Goal: Communication & Community: Answer question/provide support

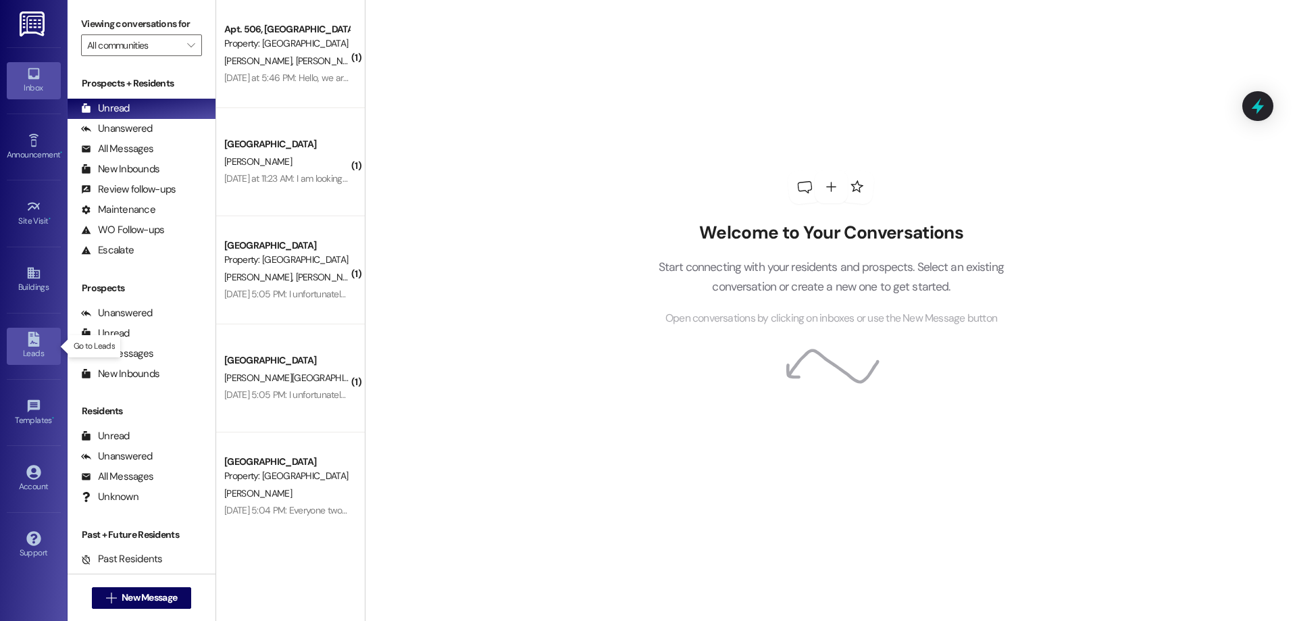
click at [36, 361] on link "Leads" at bounding box center [34, 346] width 54 height 36
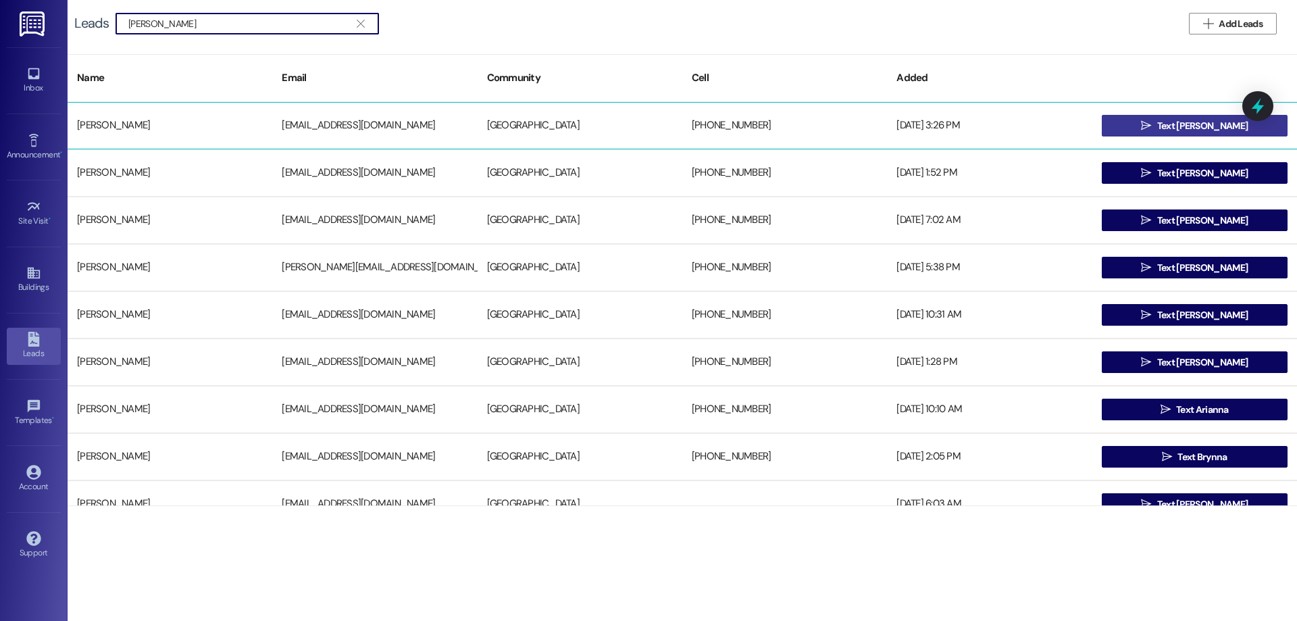
type input "[PERSON_NAME]"
click at [1126, 130] on button " Text [PERSON_NAME]" at bounding box center [1195, 126] width 186 height 22
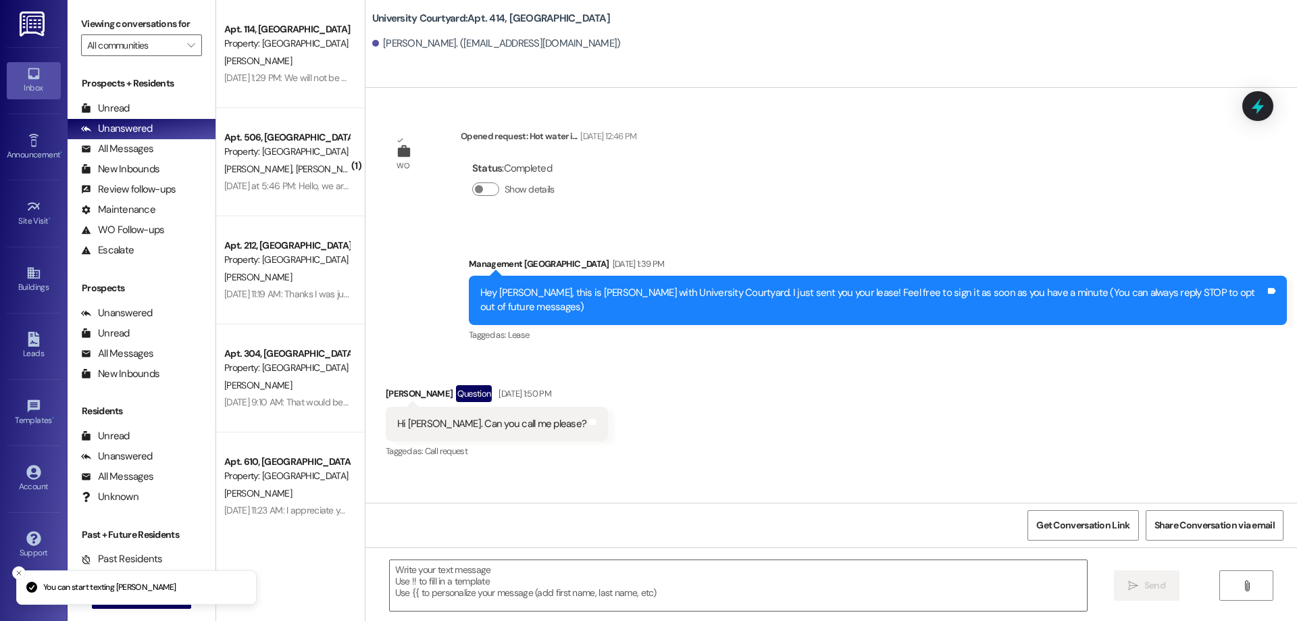
scroll to position [3771, 0]
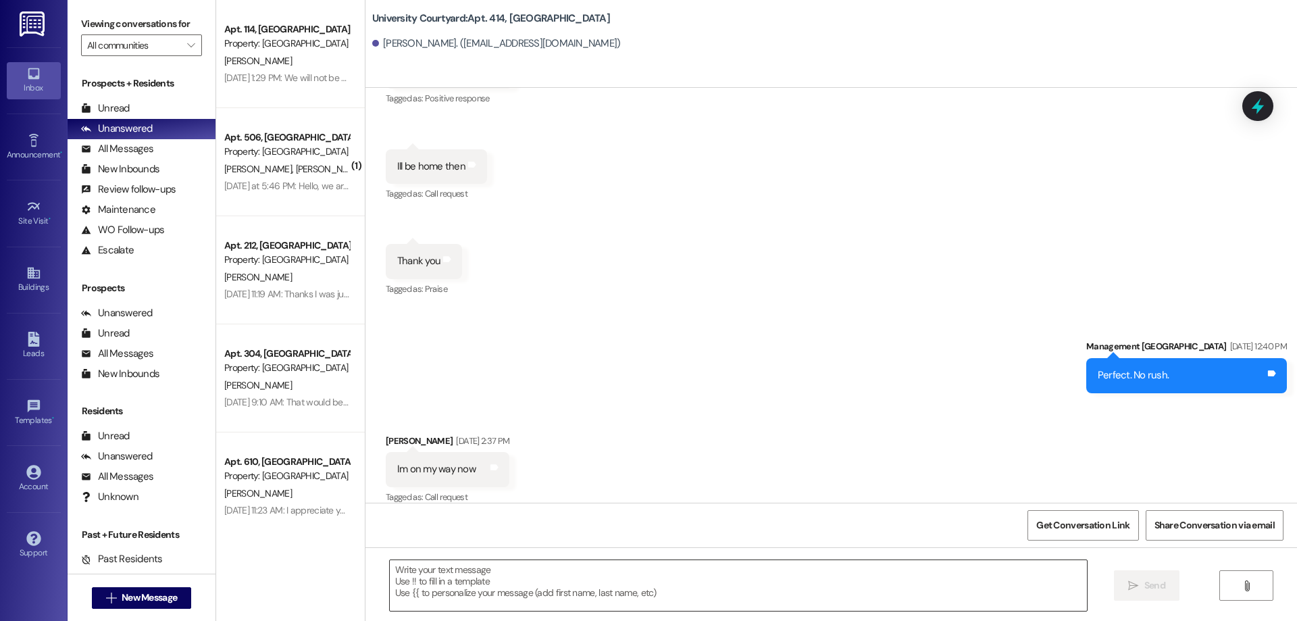
click at [486, 582] on textarea at bounding box center [738, 585] width 697 height 51
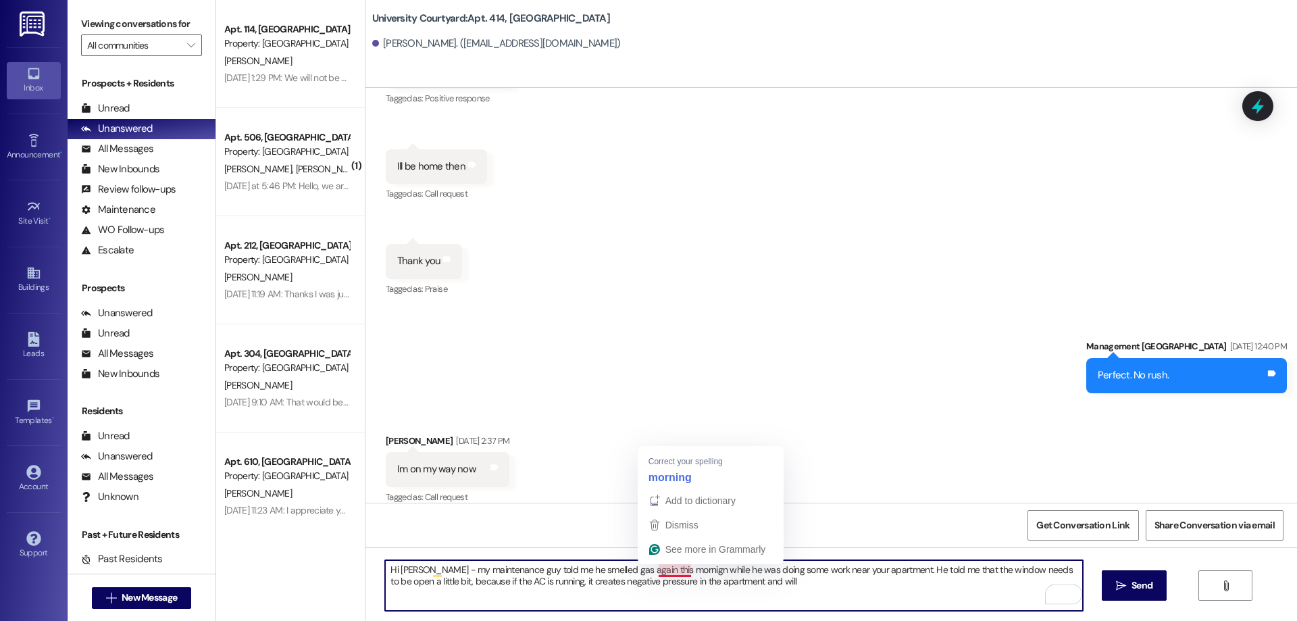
click at [664, 568] on textarea "Hi [PERSON_NAME] - my maintenance guy told me he smelled gas again this mornign…" at bounding box center [733, 585] width 697 height 51
click at [790, 580] on textarea "Hi [PERSON_NAME] - my maintenance guy told me he smelled gas again this morning…" at bounding box center [733, 585] width 697 height 51
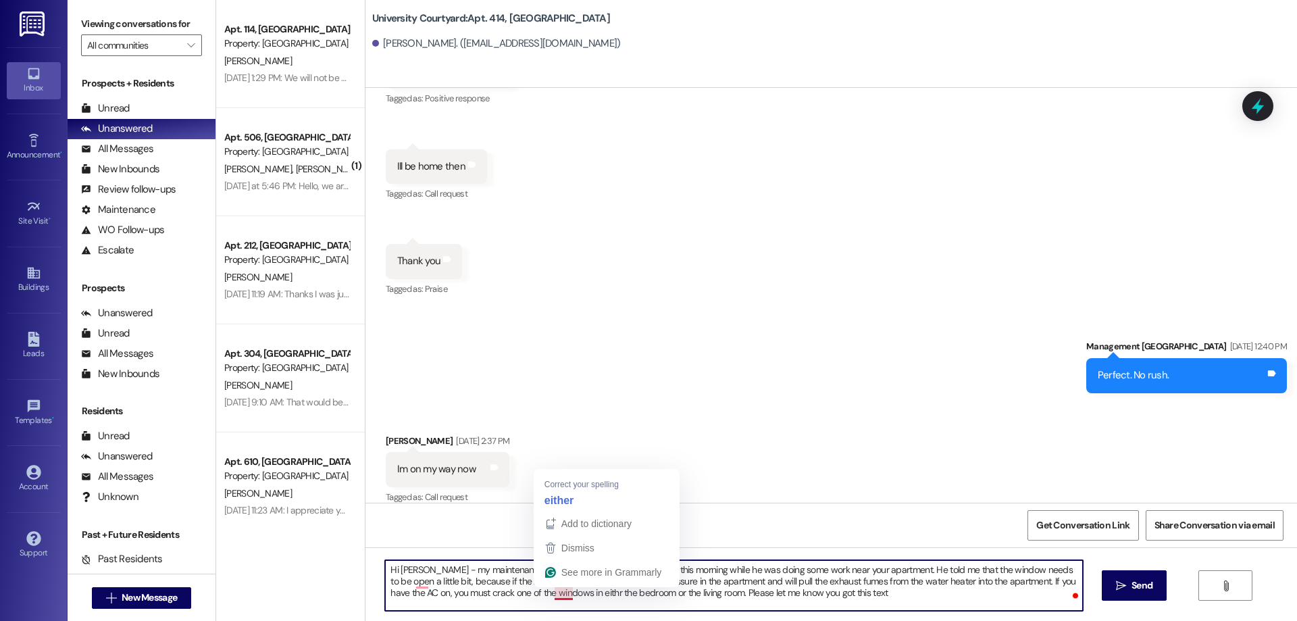
click at [560, 589] on textarea "Hi [PERSON_NAME] - my maintenance guy told me he smelled gas again this morning…" at bounding box center [733, 585] width 697 height 51
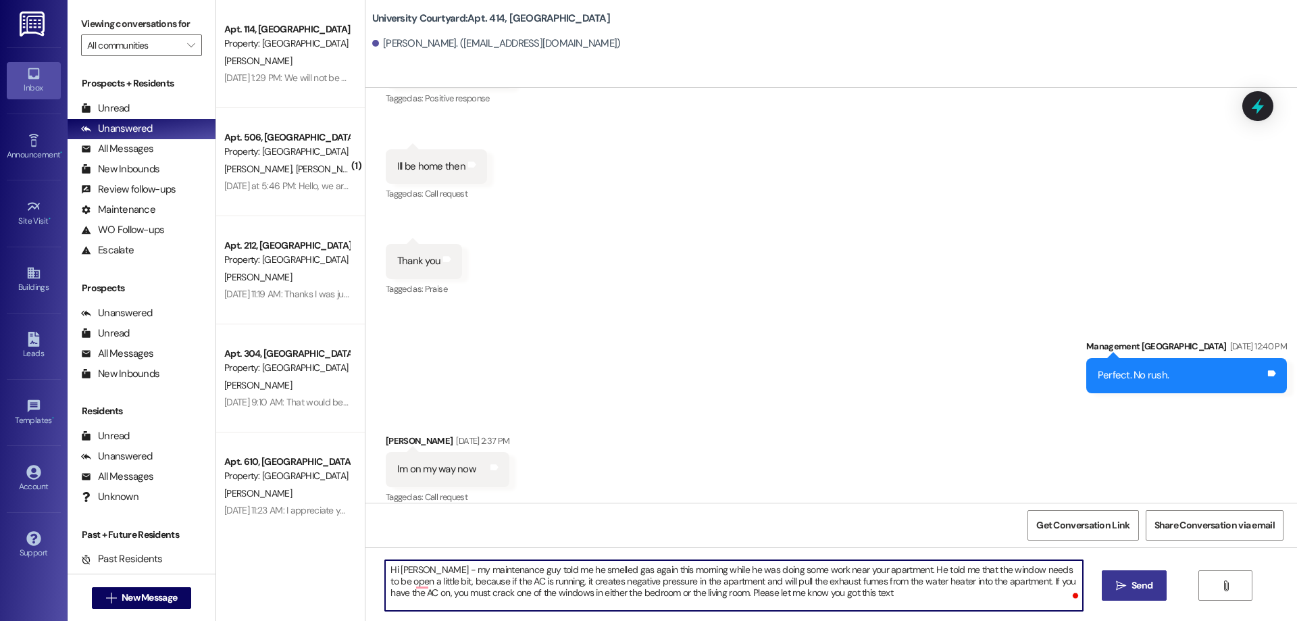
type textarea "Hi [PERSON_NAME] - my maintenance guy told me he smelled gas again this morning…"
click at [1144, 594] on button " Send" at bounding box center [1135, 585] width 66 height 30
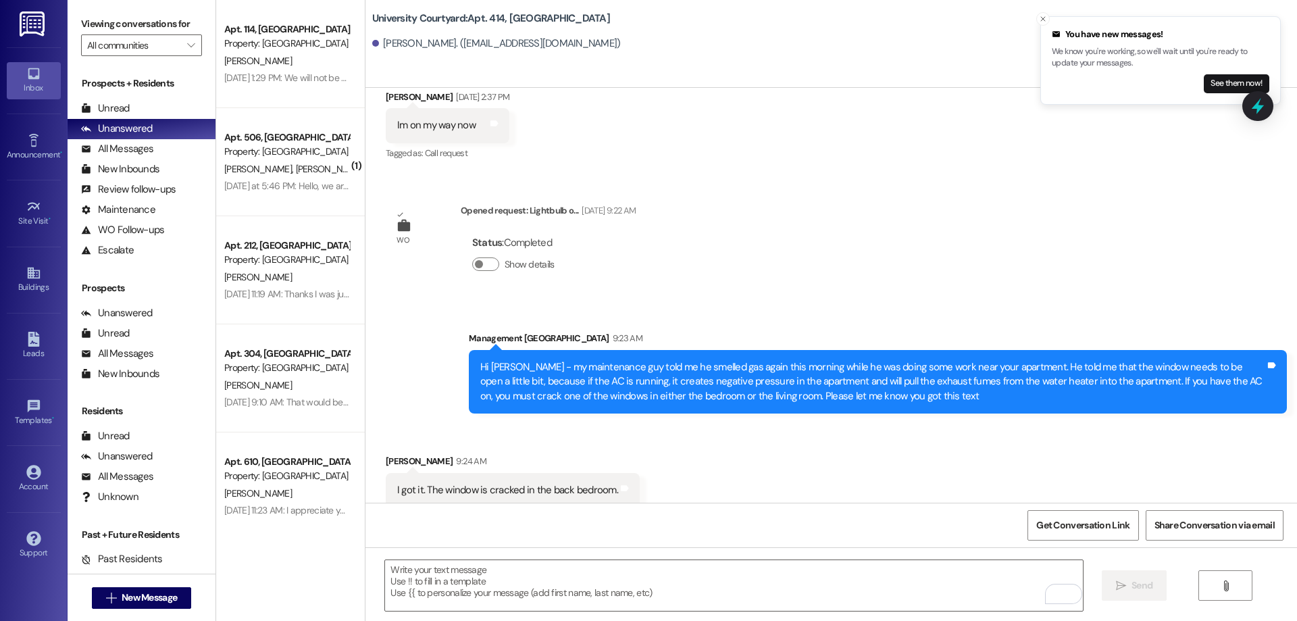
scroll to position [4115, 0]
click at [578, 584] on textarea "To enrich screen reader interactions, please activate Accessibility in Grammarl…" at bounding box center [733, 585] width 697 height 51
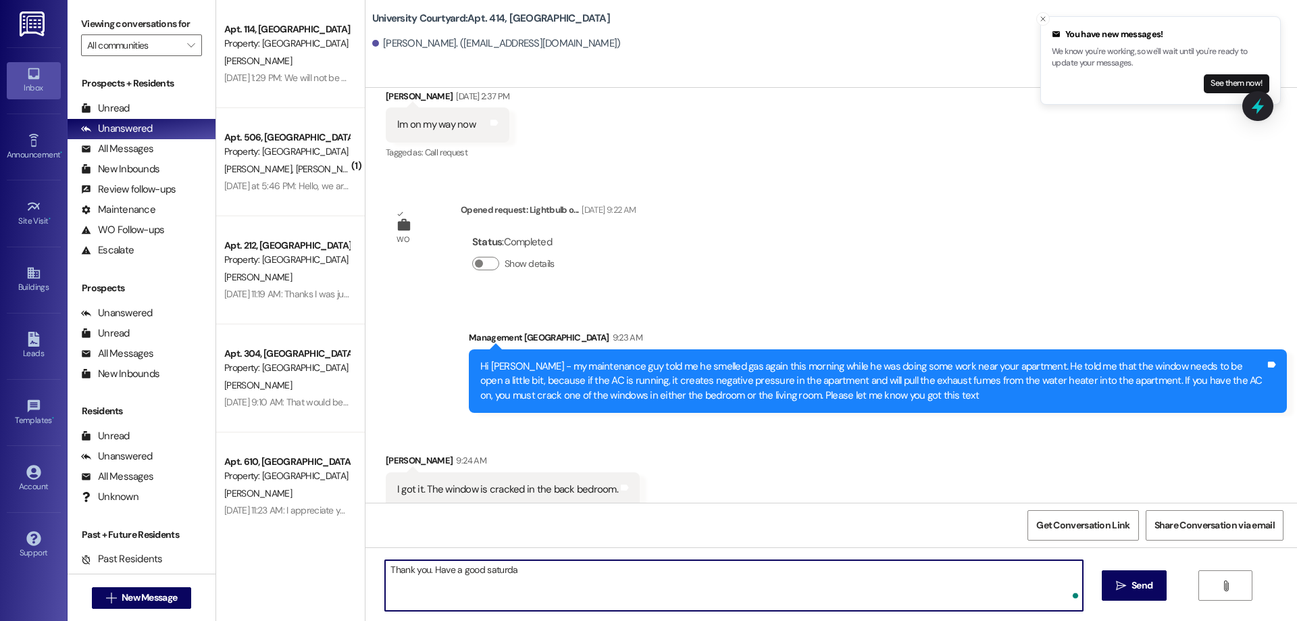
type textarea "Thank you. Have a good [DATE]"
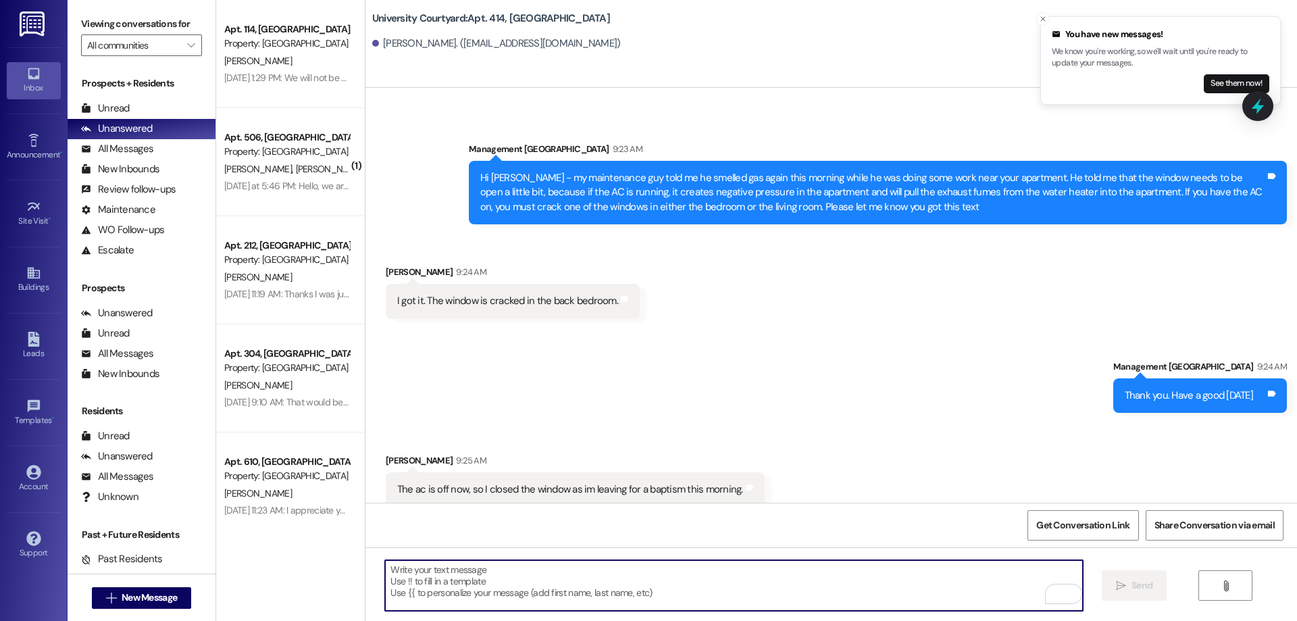
scroll to position [4397, 0]
